Goal: Task Accomplishment & Management: Use online tool/utility

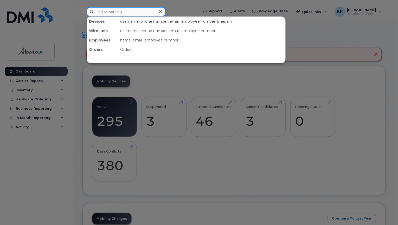
click at [145, 11] on input at bounding box center [126, 11] width 79 height 9
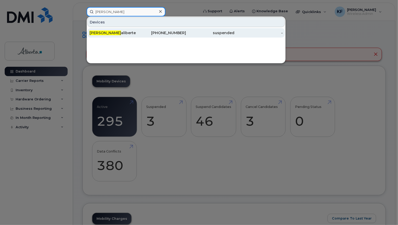
type input "[PERSON_NAME]"
click at [129, 35] on div "[PERSON_NAME]" at bounding box center [114, 32] width 48 height 5
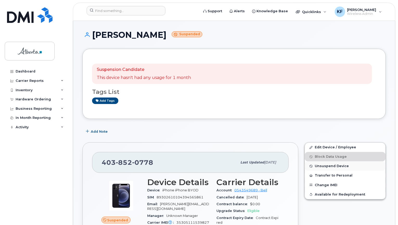
click at [333, 164] on span "Unsuspend Device" at bounding box center [332, 166] width 34 height 4
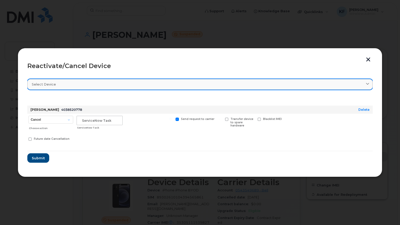
click at [78, 82] on div "Select device" at bounding box center [200, 84] width 336 height 5
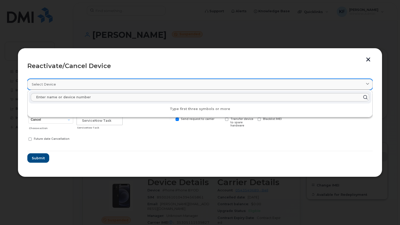
click at [78, 82] on div "Select device" at bounding box center [200, 84] width 336 height 5
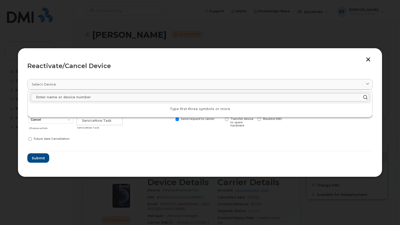
click at [79, 153] on form "Julie Laliberte 4038520778 Delete Cancel Suspend - Extend Suspension Reactivate…" at bounding box center [199, 129] width 345 height 67
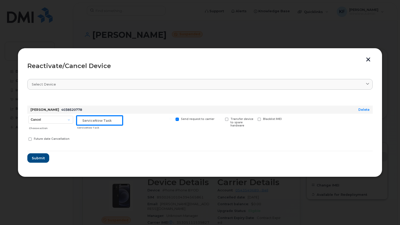
click at [107, 120] on input "text" at bounding box center [100, 120] width 46 height 9
type input "Cancel"
click at [46, 155] on button "Submit" at bounding box center [37, 157] width 21 height 9
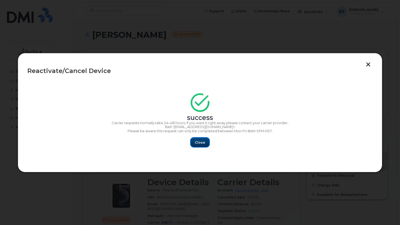
click at [201, 145] on button "Close" at bounding box center [200, 141] width 19 height 9
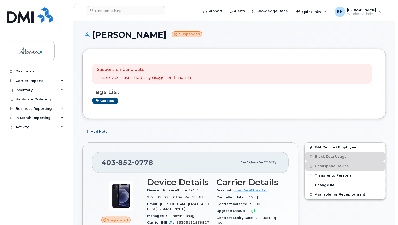
scroll to position [39, 0]
